Goal: Task Accomplishment & Management: Use online tool/utility

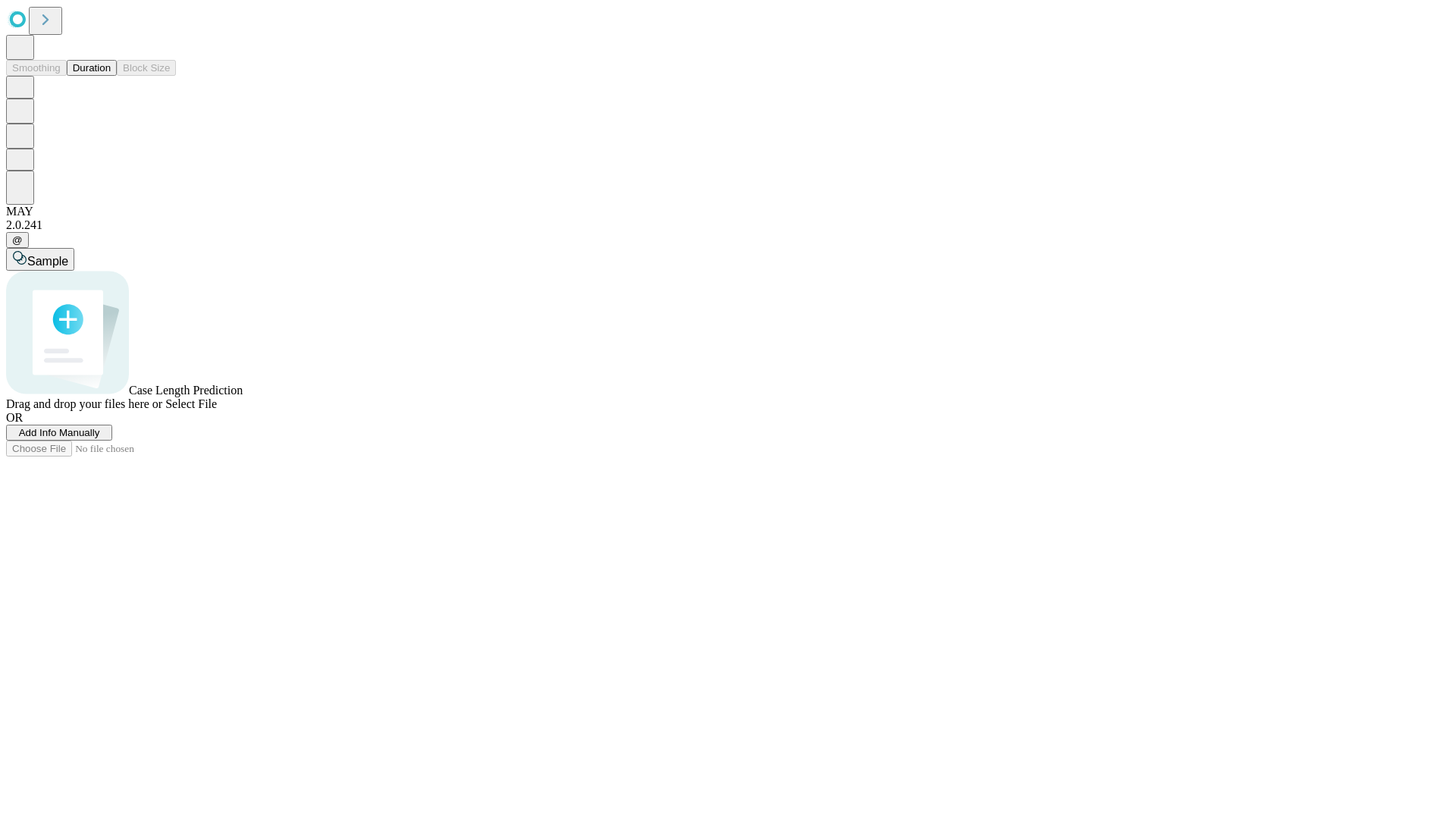
click at [111, 76] on button "Duration" at bounding box center [92, 68] width 50 height 16
click at [100, 438] on span "Add Info Manually" at bounding box center [60, 432] width 81 height 12
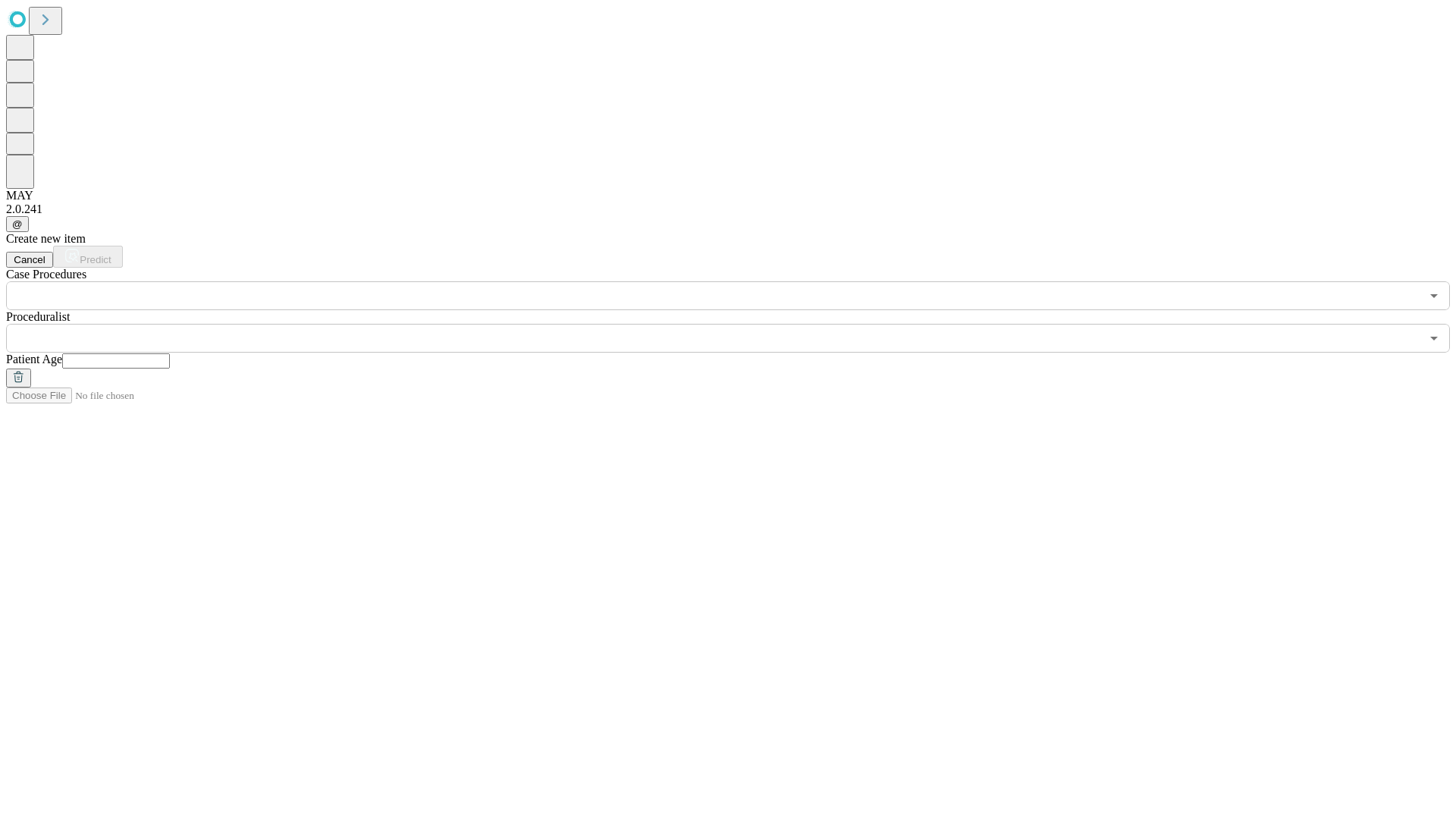
click at [170, 354] on input "text" at bounding box center [115, 362] width 108 height 16
type input "**"
click at [739, 324] on input "text" at bounding box center [712, 338] width 1414 height 29
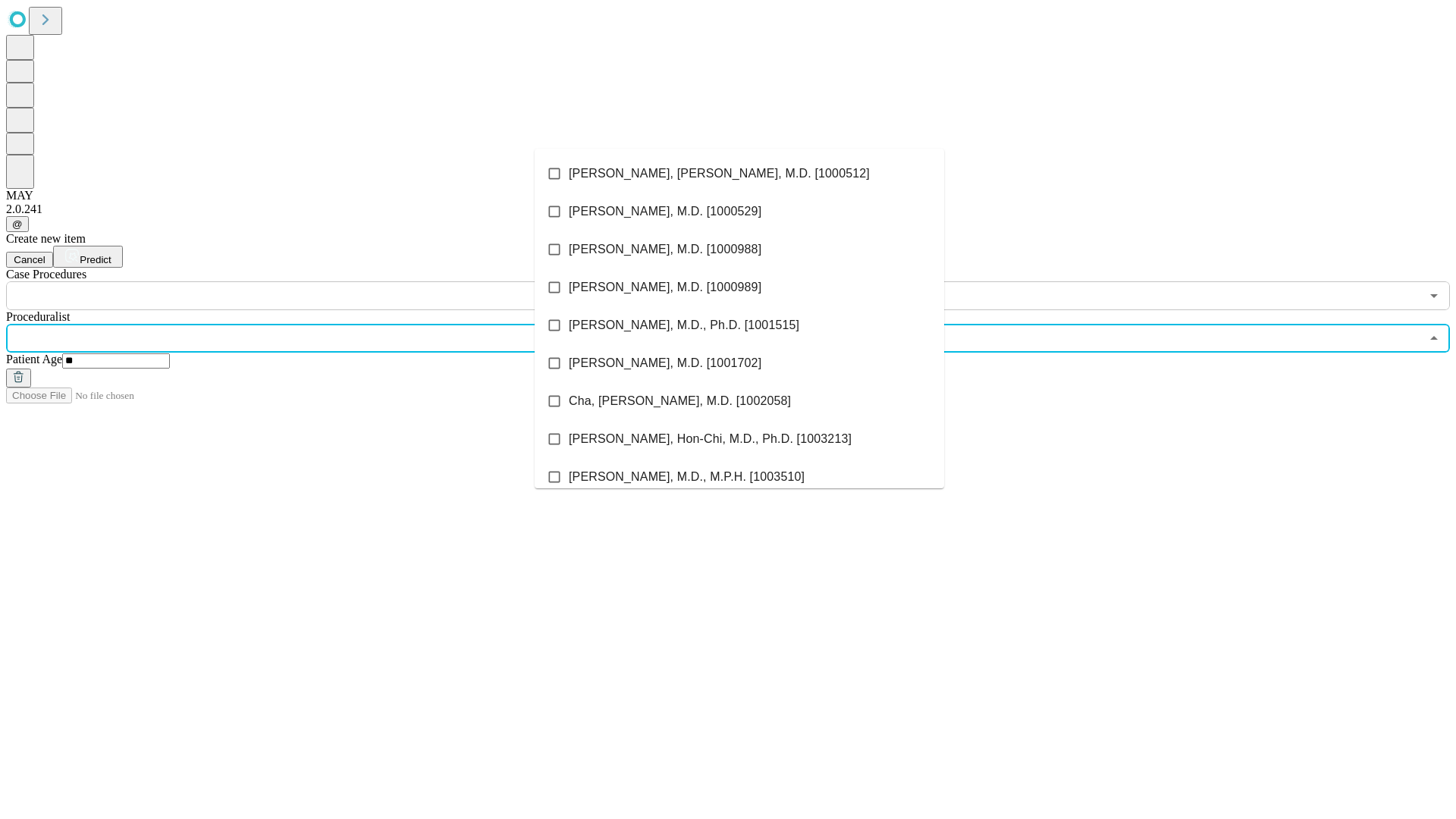
click at [740, 173] on li "[PERSON_NAME], [PERSON_NAME], M.D. [1000512]" at bounding box center [739, 173] width 409 height 38
click at [319, 281] on input "text" at bounding box center [712, 296] width 1414 height 29
